Goal: Task Accomplishment & Management: Manage account settings

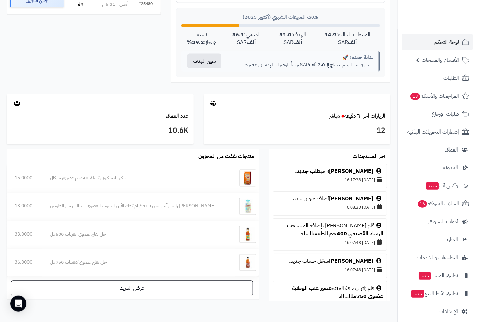
scroll to position [301, 0]
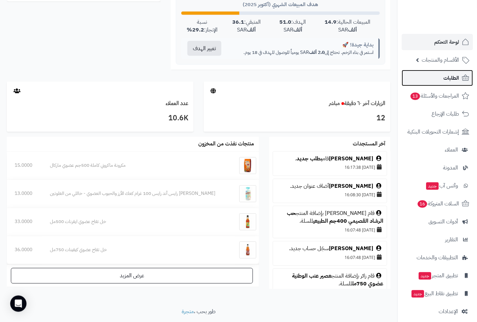
click at [448, 76] on span "الطلبات" at bounding box center [451, 77] width 16 height 9
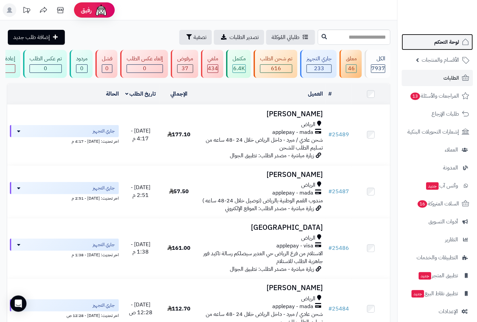
click at [444, 41] on span "لوحة التحكم" at bounding box center [446, 41] width 25 height 9
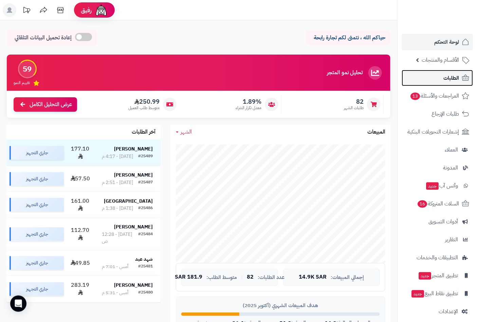
click at [456, 77] on span "الطلبات" at bounding box center [451, 77] width 16 height 9
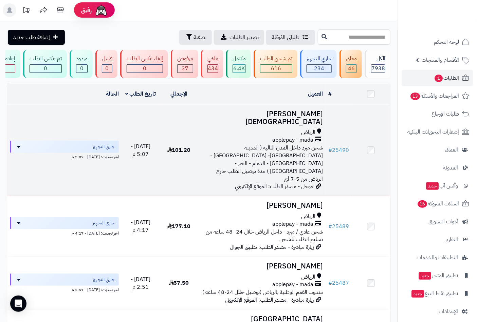
click at [293, 118] on h3 "May Mohammed" at bounding box center [262, 118] width 122 height 16
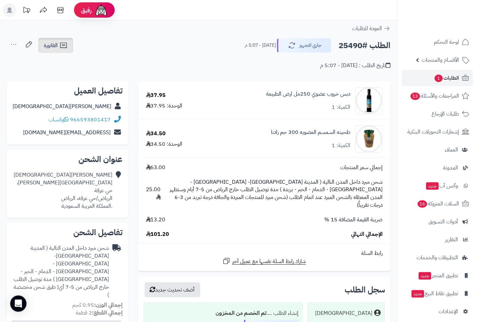
click at [63, 46] on icon at bounding box center [63, 45] width 8 height 8
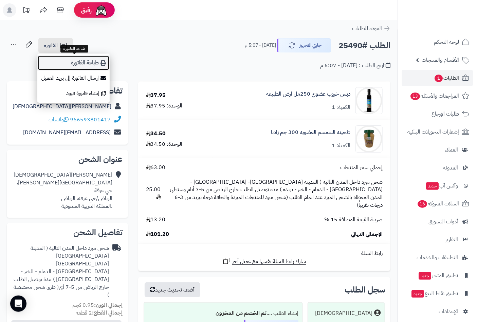
click at [77, 64] on link "طباعة الفاتورة" at bounding box center [73, 62] width 72 height 15
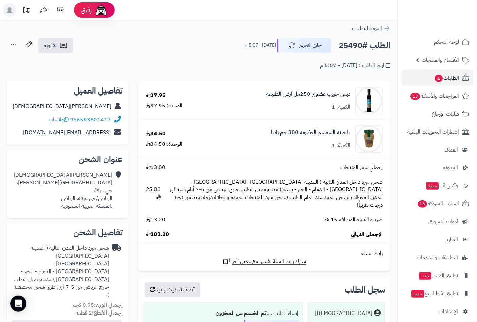
click at [452, 78] on span "الطلبات 1" at bounding box center [445, 77] width 25 height 9
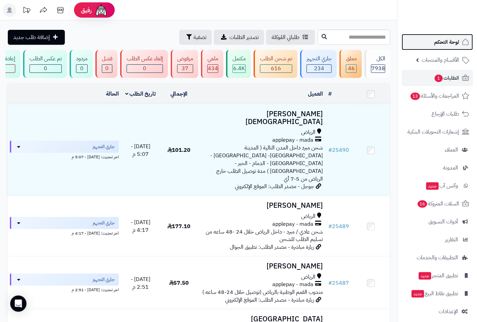
click at [442, 42] on span "لوحة التحكم" at bounding box center [446, 41] width 25 height 9
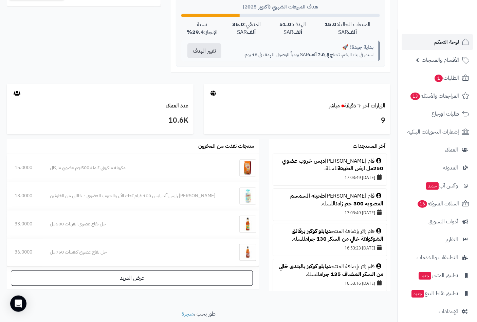
scroll to position [301, 0]
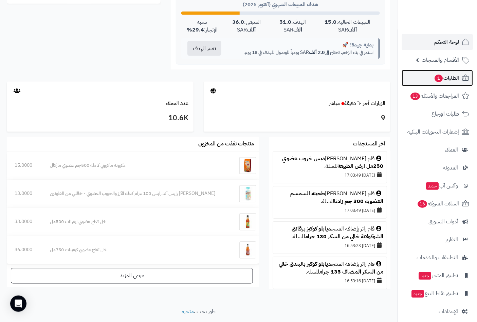
click at [431, 81] on link "الطلبات 1" at bounding box center [436, 78] width 71 height 16
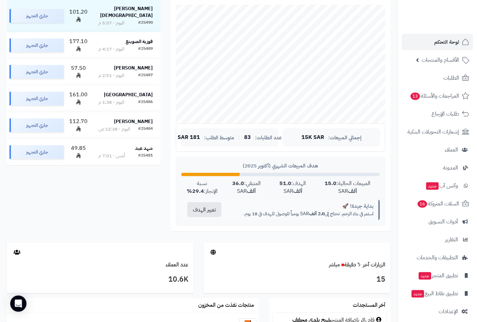
scroll to position [75, 0]
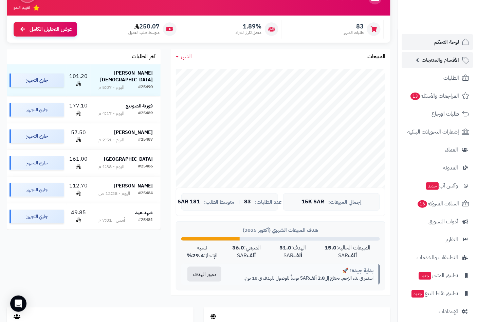
click at [446, 62] on span "الأقسام والمنتجات" at bounding box center [439, 59] width 37 height 9
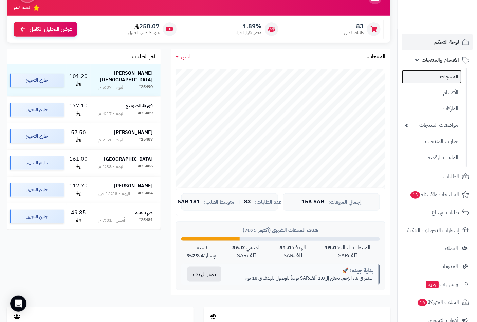
click at [443, 76] on link "المنتجات" at bounding box center [431, 77] width 60 height 14
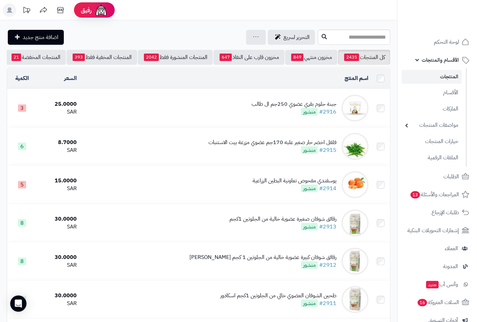
scroll to position [0, -64]
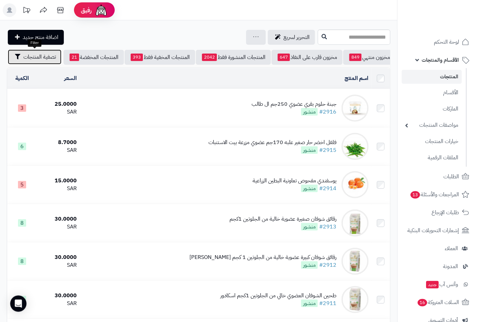
click at [37, 59] on span "تصفية المنتجات" at bounding box center [39, 57] width 33 height 8
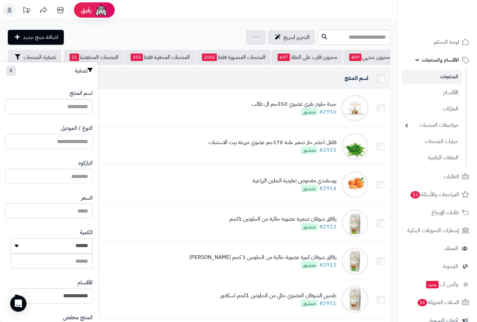
click at [68, 142] on input "النوع / الموديل" at bounding box center [49, 141] width 88 height 15
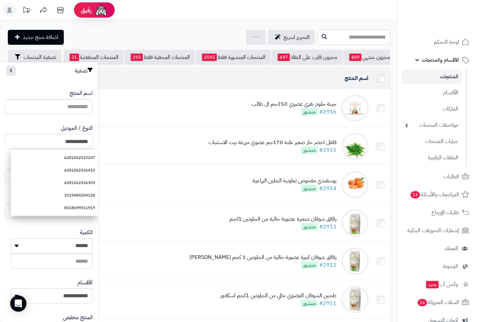
type input "**********"
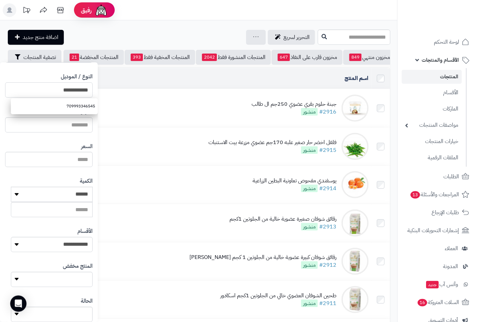
scroll to position [93, 0]
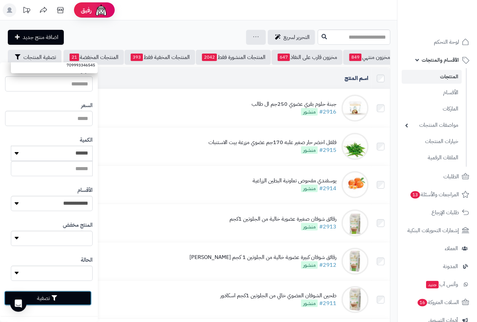
click at [60, 299] on button "تصفية" at bounding box center [48, 298] width 88 height 15
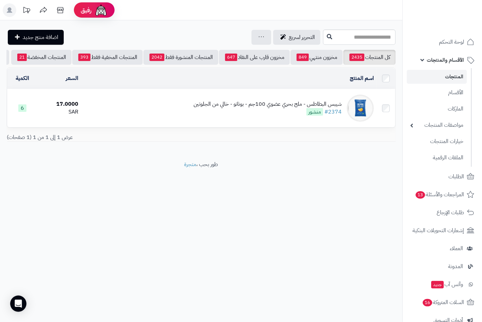
click at [207, 108] on div "شيبس البطاطس - ملح بحري عضوي 100جم - بوناتو - خالي من الجلوتين" at bounding box center [268, 104] width 148 height 8
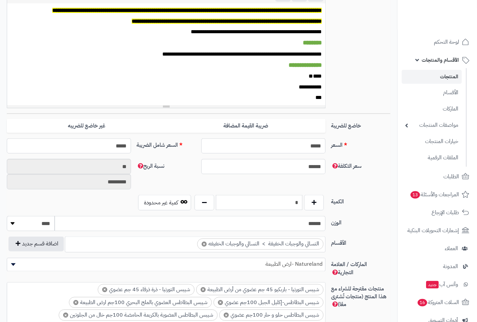
scroll to position [282, 0]
drag, startPoint x: 309, startPoint y: 204, endPoint x: 327, endPoint y: 202, distance: 17.7
click at [327, 202] on div "* كمية غير محدودة" at bounding box center [231, 203] width 194 height 16
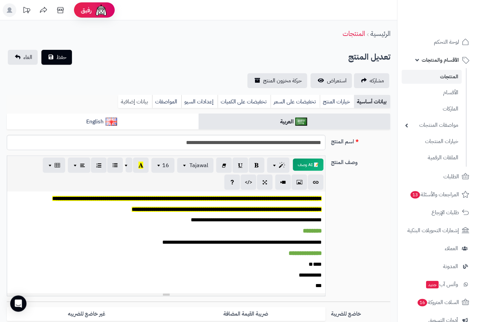
type input "*"
click at [138, 99] on link "بيانات إضافية" at bounding box center [135, 102] width 34 height 14
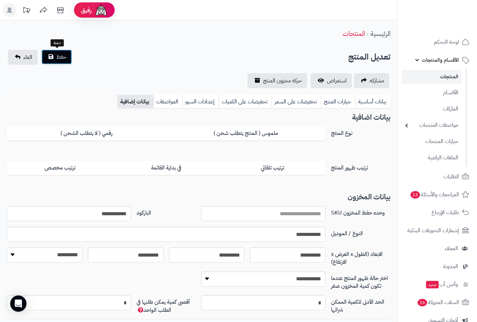
click at [60, 58] on span "حفظ" at bounding box center [61, 57] width 10 height 8
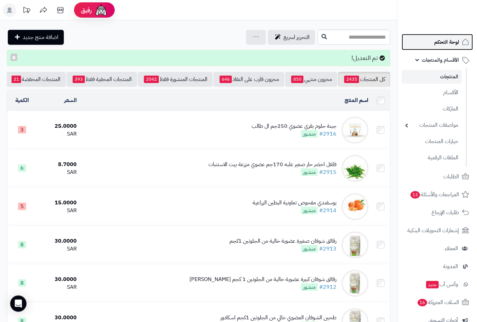
click at [441, 42] on span "لوحة التحكم" at bounding box center [446, 41] width 25 height 9
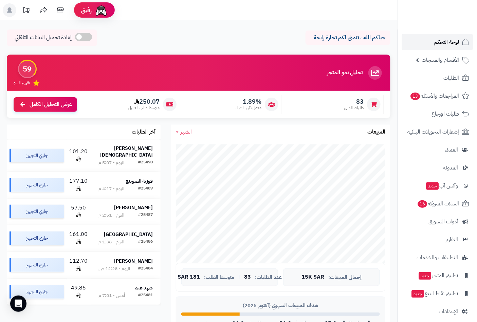
click at [443, 40] on span "لوحة التحكم" at bounding box center [446, 41] width 25 height 9
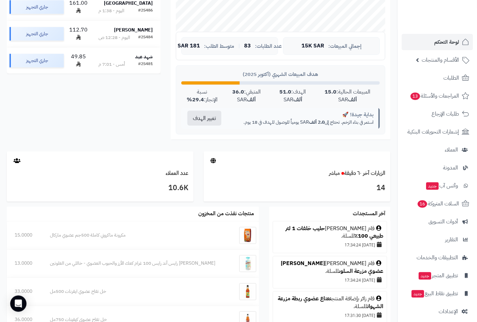
scroll to position [321, 0]
